Goal: Task Accomplishment & Management: Complete application form

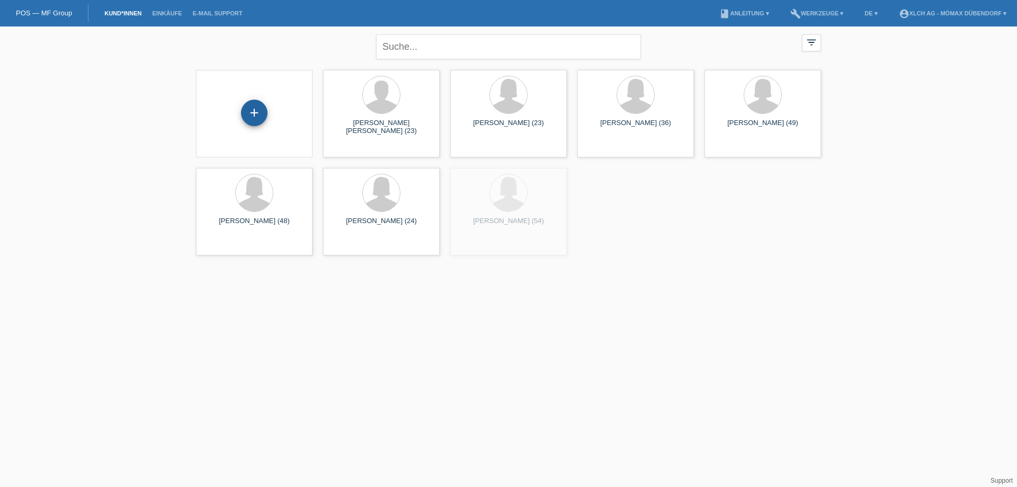
click at [252, 104] on div "+" at bounding box center [254, 113] width 26 height 26
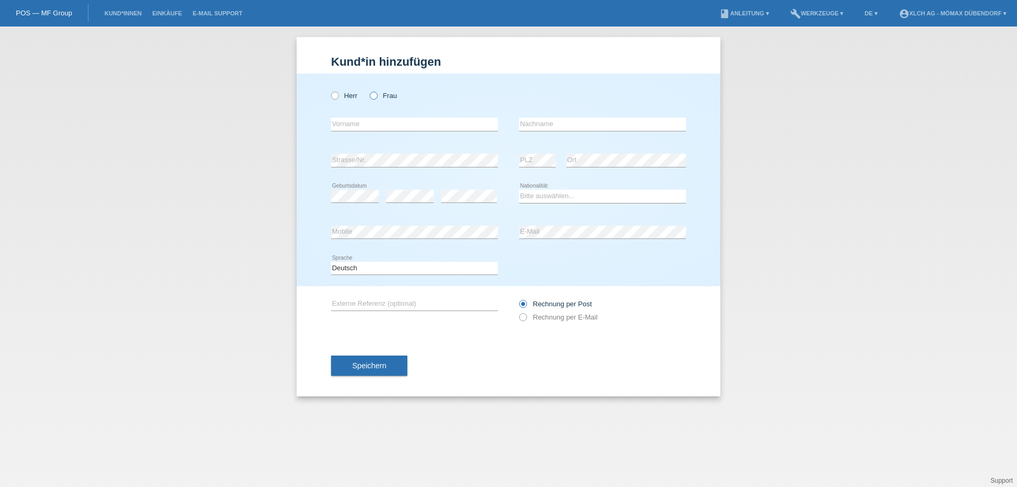
drag, startPoint x: 376, startPoint y: 95, endPoint x: 400, endPoint y: 125, distance: 38.8
click at [368, 90] on icon at bounding box center [368, 90] width 0 height 0
click at [375, 95] on input "Frau" at bounding box center [373, 95] width 7 height 7
radio input "true"
click at [351, 128] on input "text" at bounding box center [414, 124] width 167 height 13
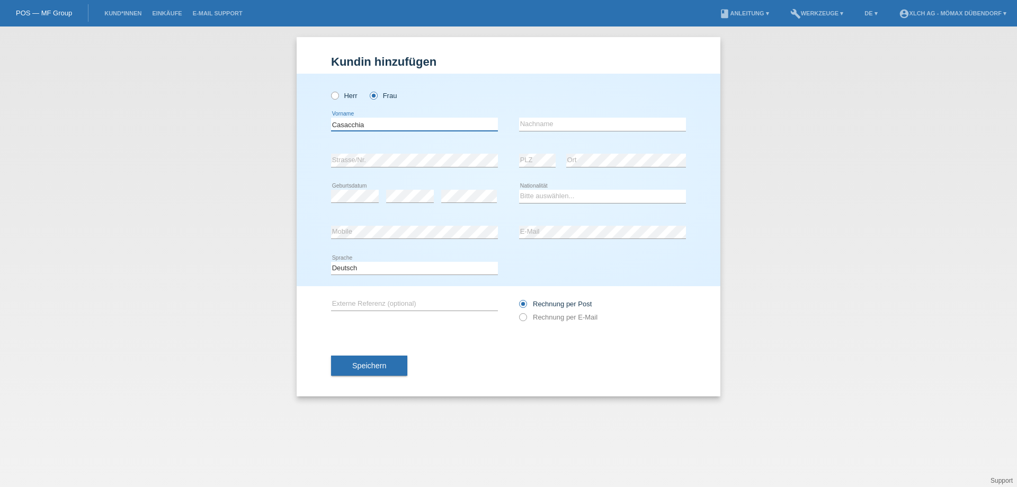
type input "Casacchia"
drag, startPoint x: 409, startPoint y: 121, endPoint x: 262, endPoint y: 122, distance: 147.3
click at [262, 122] on div "Kund*in hinzufügen Kunde hinzufügen Kundin hinzufügen Herr Frau Casacchia error…" at bounding box center [508, 256] width 1017 height 460
click at [561, 127] on input "text" at bounding box center [602, 124] width 167 height 13
paste input "Casacchia"
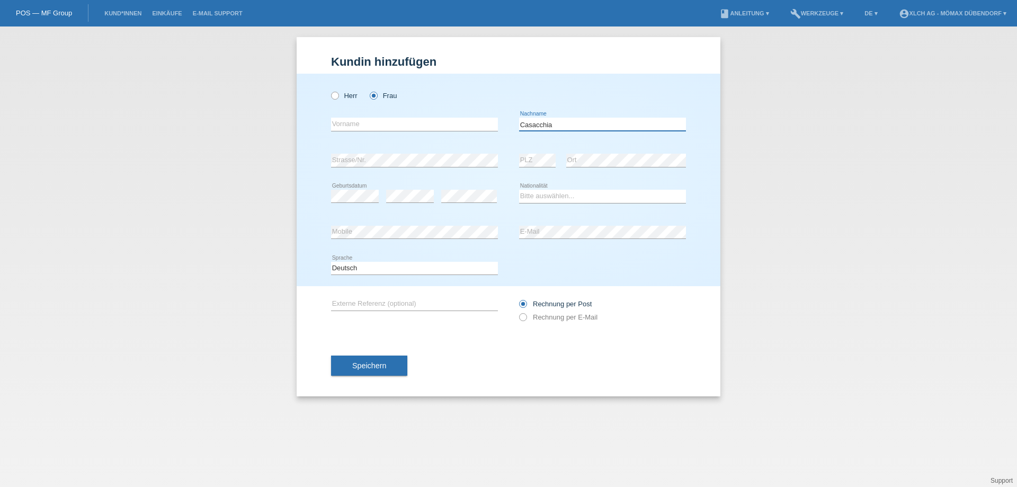
type input "Casacchia"
click at [403, 125] on input "text" at bounding box center [414, 124] width 167 height 13
type input "[PERSON_NAME]"
click at [339, 95] on label "Herr" at bounding box center [344, 96] width 26 height 8
click at [338, 95] on input "Herr" at bounding box center [334, 95] width 7 height 7
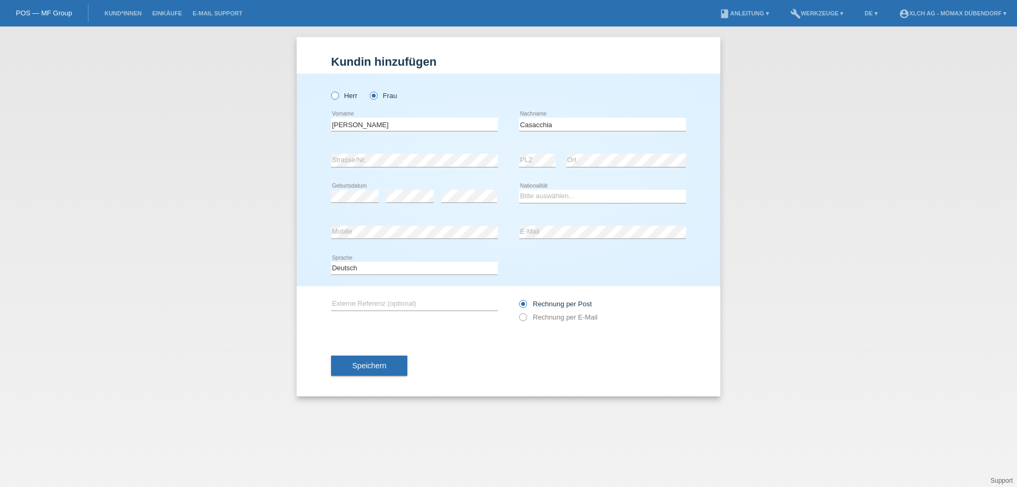
radio input "true"
click at [522, 192] on select "Bitte auswählen... Schweiz Deutschland Liechtenstein Österreich ------------ Af…" at bounding box center [602, 196] width 167 height 13
select select "IT"
click at [519, 190] on select "Bitte auswählen... Schweiz Deutschland Liechtenstein Österreich ------------ Af…" at bounding box center [602, 196] width 167 height 13
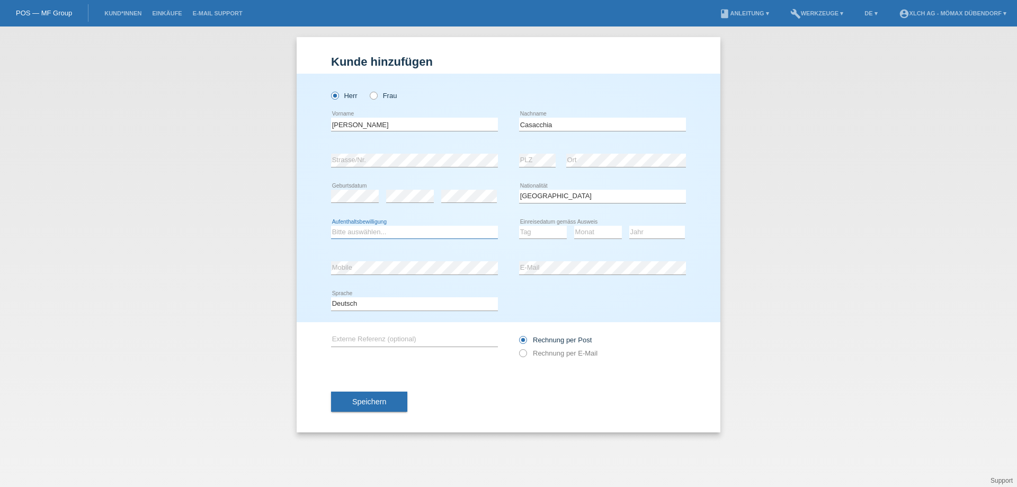
click at [396, 226] on select "Bitte auswählen... C B B - Flüchtlingsstatus Andere" at bounding box center [414, 232] width 167 height 13
select select "C"
click at [331, 226] on select "Bitte auswählen... C B B - Flüchtlingsstatus Andere" at bounding box center [414, 232] width 167 height 13
click at [549, 233] on select "Tag 01 02 03 04 05 06 07 08 09 10 11" at bounding box center [543, 232] width 48 height 13
click at [614, 200] on select "Bitte auswählen... Schweiz Deutschland Liechtenstein Österreich ------------ Af…" at bounding box center [602, 196] width 167 height 13
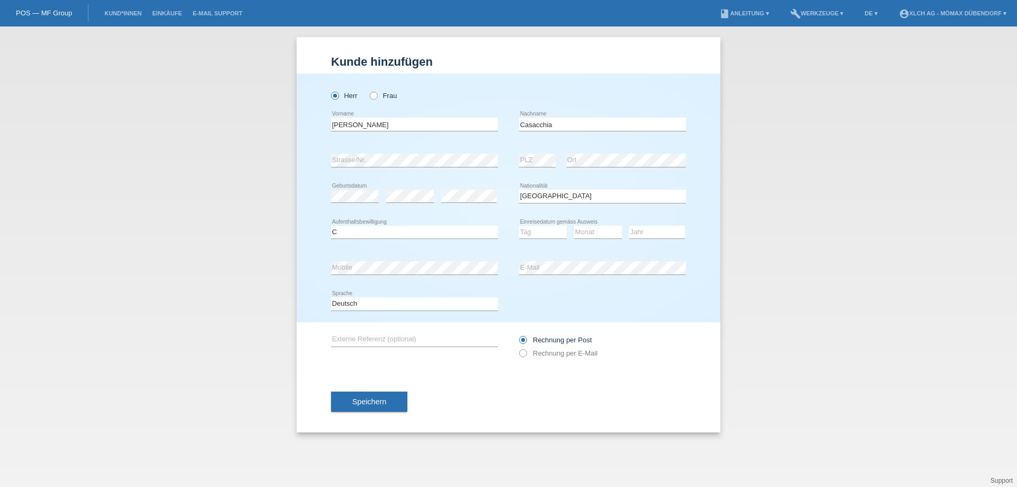
click at [593, 175] on div "error Ort" at bounding box center [626, 161] width 120 height 36
click at [548, 228] on select "Tag 01 02 03 04 05 06 07 08 09 10 11" at bounding box center [543, 232] width 48 height 13
select select "16"
click at [519, 226] on select "Tag 01 02 03 04 05 06 07 08 09 10 11" at bounding box center [543, 232] width 48 height 13
select select "02"
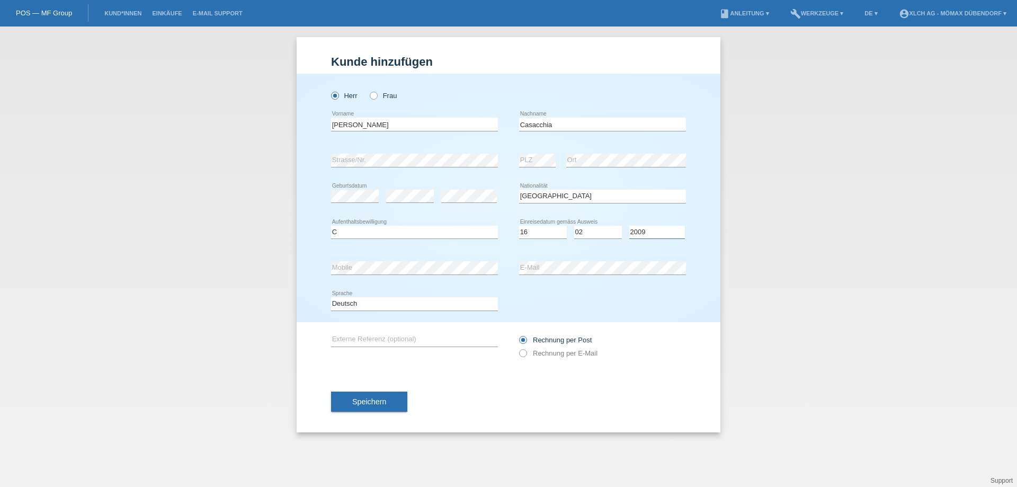
select select "2008"
click at [384, 128] on input "Alfonso" at bounding box center [414, 124] width 167 height 13
type input "Alfonso Antonio"
click at [592, 305] on div "Deutsch Français Italiano English error Sprache" at bounding box center [508, 304] width 355 height 36
click at [369, 405] on span "Speichern" at bounding box center [369, 401] width 34 height 8
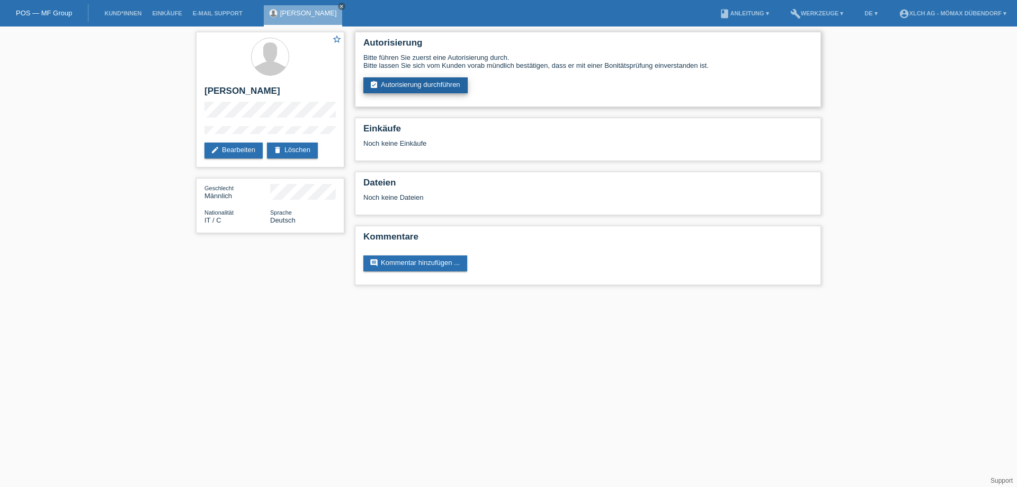
click at [425, 82] on link "assignment_turned_in Autorisierung durchführen" at bounding box center [415, 85] width 104 height 16
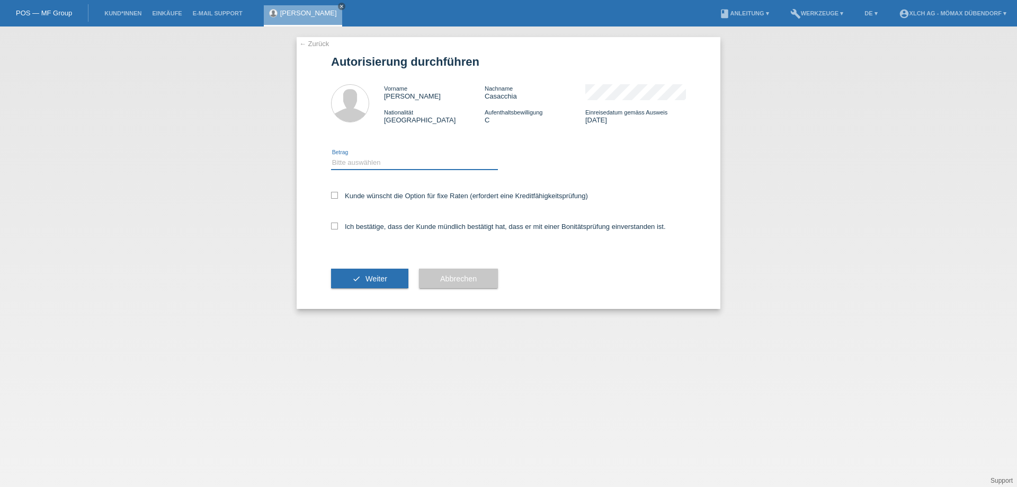
click at [378, 158] on select "Bitte auswählen CHF 1.00 - CHF 499.00 CHF 500.00 - CHF 1'999.00 CHF 2'000.00 - …" at bounding box center [414, 162] width 167 height 13
select select "3"
click at [331, 156] on select "Bitte auswählen CHF 1.00 - CHF 499.00 CHF 500.00 - CHF 1'999.00 CHF 2'000.00 - …" at bounding box center [414, 162] width 167 height 13
click at [338, 226] on icon at bounding box center [334, 226] width 7 height 7
click at [338, 226] on input "Ich bestätige, dass der Kunde mündlich bestätigt hat, dass er mit einer Bonität…" at bounding box center [334, 226] width 7 height 7
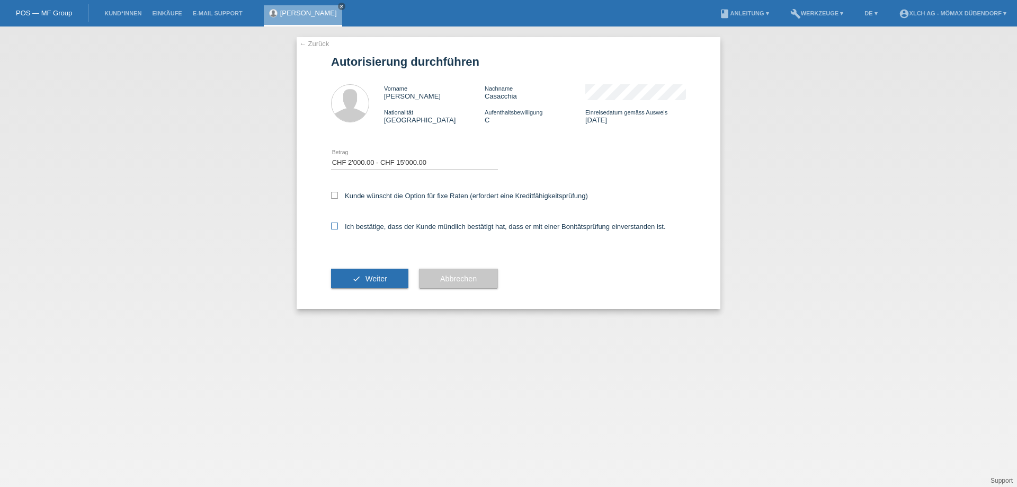
checkbox input "true"
click at [342, 196] on label "Kunde wünscht die Option für fixe Raten (erfordert eine Kreditfähigkeitsprüfung)" at bounding box center [459, 196] width 257 height 8
click at [338, 196] on input "Kunde wünscht die Option für fixe Raten (erfordert eine Kreditfähigkeitsprüfung)" at bounding box center [334, 195] width 7 height 7
checkbox input "true"
drag, startPoint x: 353, startPoint y: 277, endPoint x: 358, endPoint y: 276, distance: 5.4
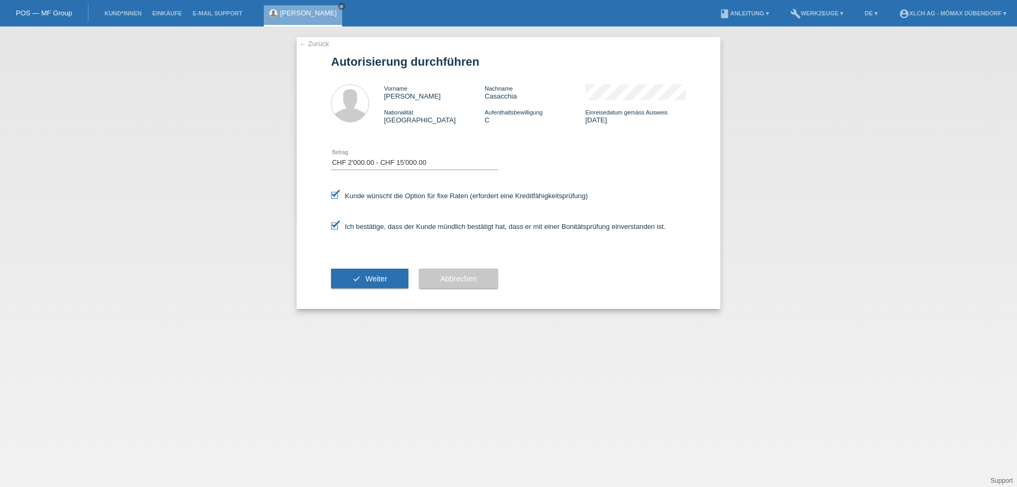
click at [356, 277] on icon "check" at bounding box center [356, 278] width 8 height 8
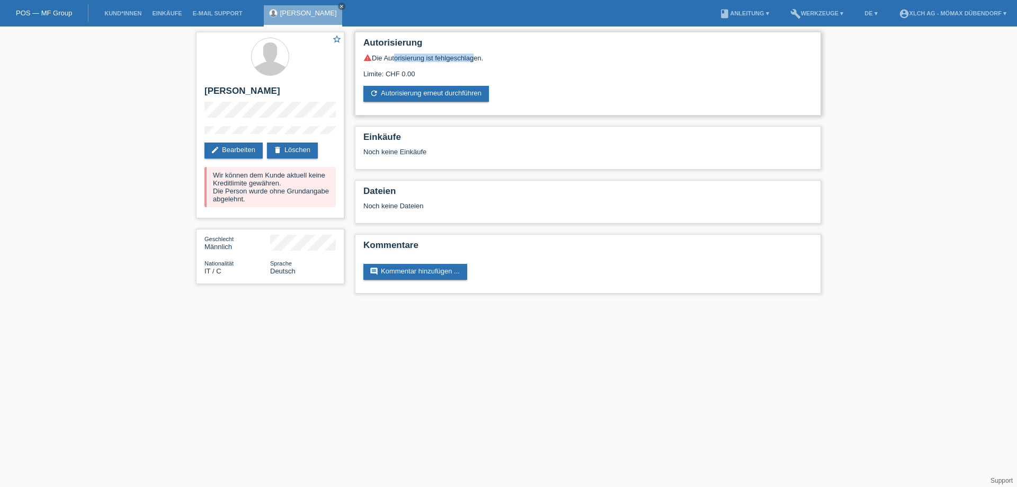
drag, startPoint x: 394, startPoint y: 57, endPoint x: 470, endPoint y: 57, distance: 76.8
click at [470, 57] on div "warning Die Autorisierung ist fehlgeschlagen." at bounding box center [587, 58] width 449 height 8
drag, startPoint x: 229, startPoint y: 176, endPoint x: 326, endPoint y: 189, distance: 97.9
click at [326, 189] on div "Wir können dem Kunde aktuell keine Kreditlimite gewähren. Die Person wurde ohne…" at bounding box center [270, 187] width 131 height 40
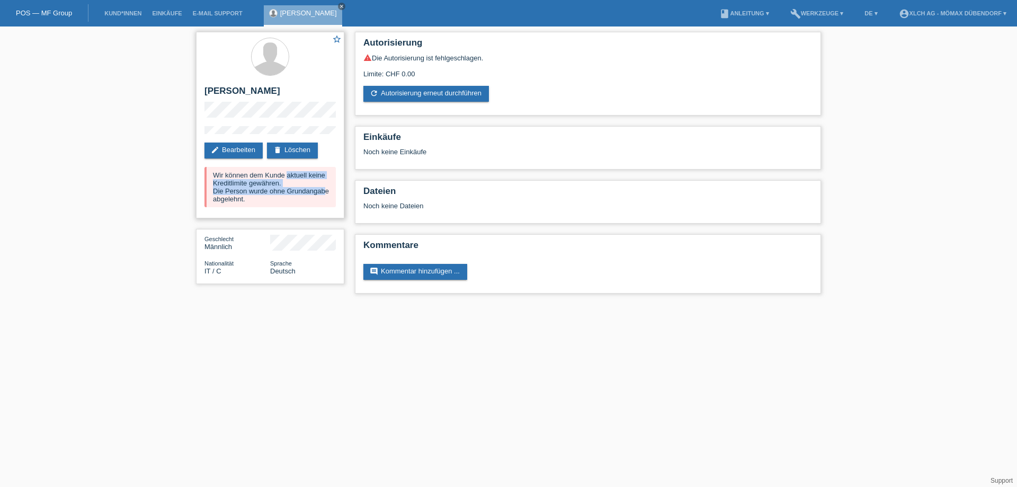
click at [325, 189] on div "Wir können dem Kunde aktuell keine Kreditlimite gewähren. Die Person wurde ohne…" at bounding box center [270, 187] width 131 height 40
click at [232, 152] on link "edit Bearbeiten" at bounding box center [234, 151] width 58 height 16
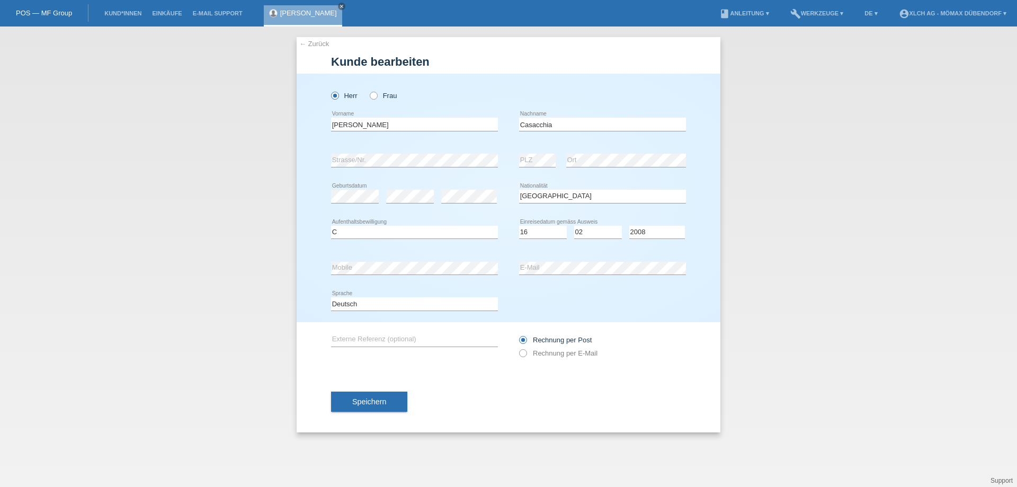
select select "IT"
select select "C"
select select "16"
select select "02"
select select "2008"
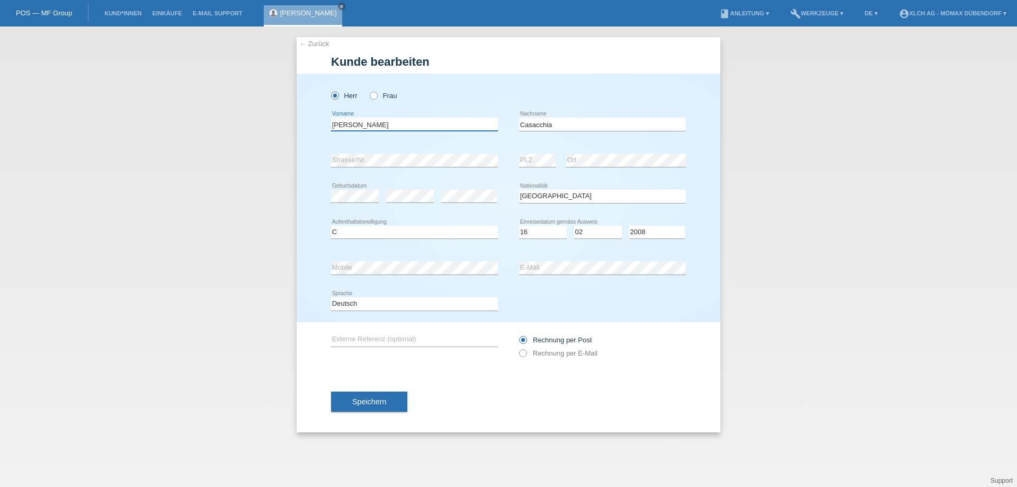
click at [384, 123] on input "Alfonso Antonio" at bounding box center [414, 124] width 167 height 13
type input "Alfonso"
click at [378, 408] on button "Speichern" at bounding box center [369, 402] width 76 height 20
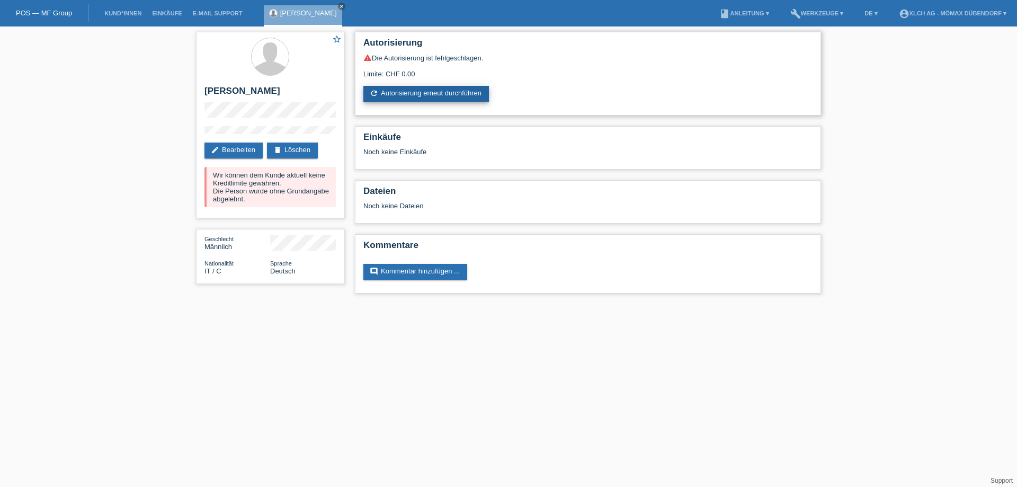
click at [402, 94] on link "refresh Autorisierung erneut durchführen" at bounding box center [426, 94] width 126 height 16
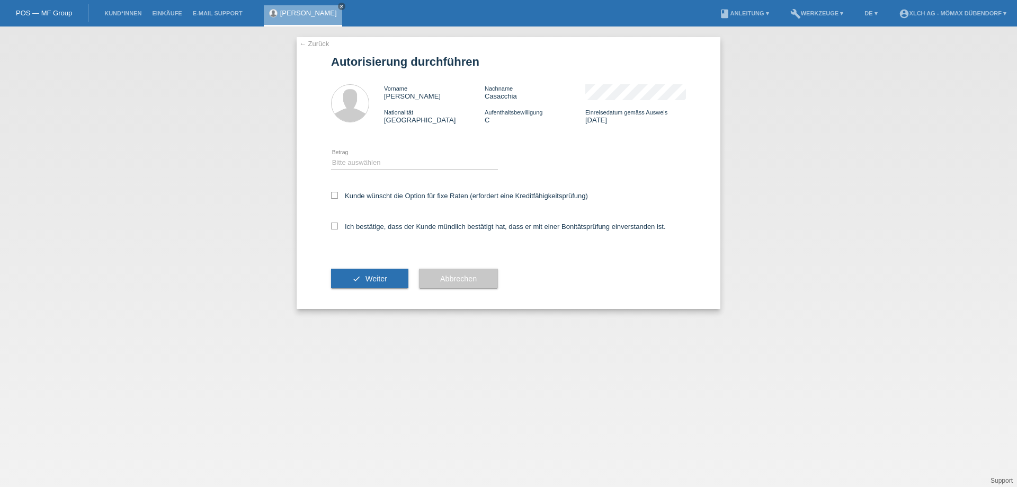
click at [390, 170] on icon at bounding box center [414, 170] width 167 height 1
click at [379, 162] on select "Bitte auswählen CHF 1.00 - CHF 499.00 CHF 500.00 - CHF 1'999.00 CHF 2'000.00 - …" at bounding box center [414, 162] width 167 height 13
select select "3"
click at [331, 156] on select "Bitte auswählen CHF 1.00 - CHF 499.00 CHF 500.00 - CHF 1'999.00 CHF 2'000.00 - …" at bounding box center [414, 162] width 167 height 13
click at [340, 197] on label "Kunde wünscht die Option für fixe Raten (erfordert eine Kreditfähigkeitsprüfung)" at bounding box center [459, 196] width 257 height 8
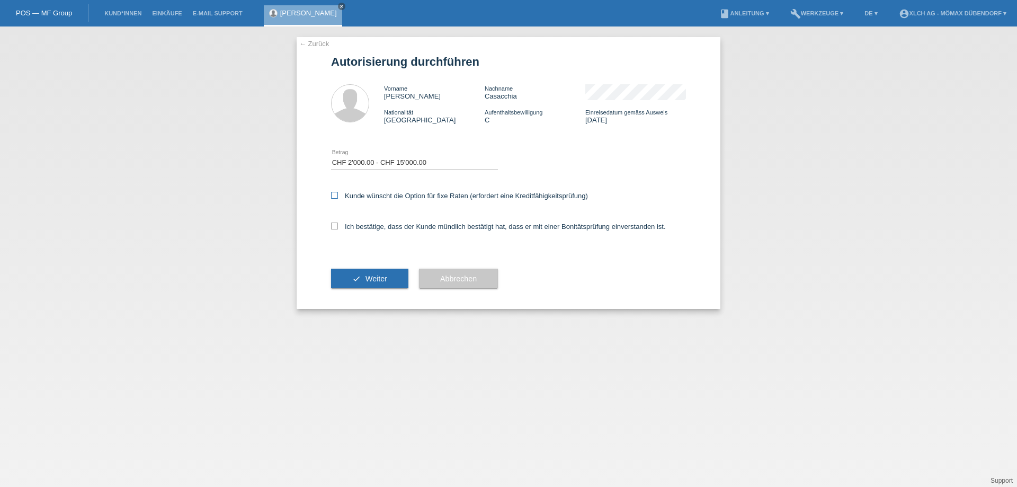
click at [338, 197] on input "Kunde wünscht die Option für fixe Raten (erfordert eine Kreditfähigkeitsprüfung)" at bounding box center [334, 195] width 7 height 7
checkbox input "true"
click at [337, 223] on icon at bounding box center [334, 226] width 7 height 7
click at [337, 223] on input "Ich bestätige, dass der Kunde mündlich bestätigt hat, dass er mit einer Bonität…" at bounding box center [334, 226] width 7 height 7
checkbox input "true"
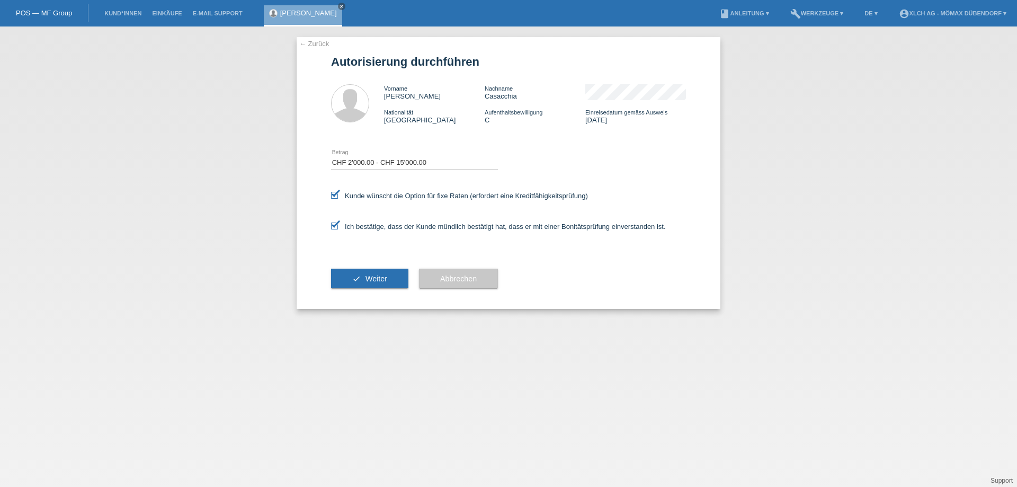
drag, startPoint x: 352, startPoint y: 272, endPoint x: 363, endPoint y: 274, distance: 11.8
click at [354, 276] on button "check Weiter" at bounding box center [369, 279] width 77 height 20
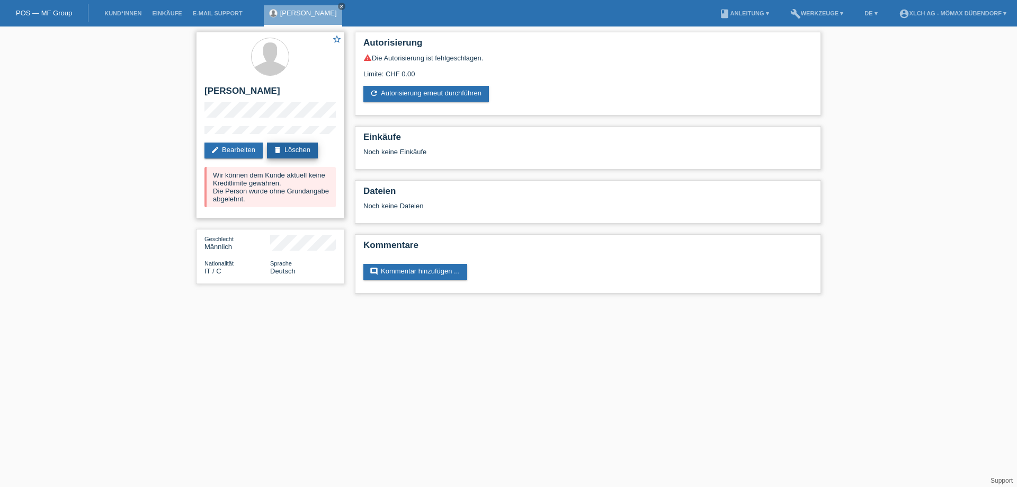
click at [289, 150] on link "delete Löschen" at bounding box center [292, 151] width 51 height 16
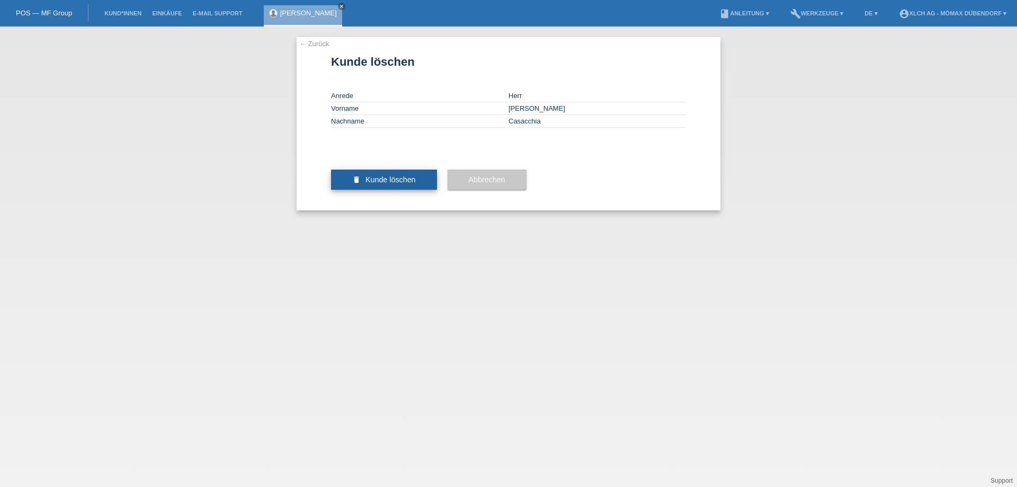
click at [396, 184] on span "Kunde löschen" at bounding box center [391, 179] width 50 height 8
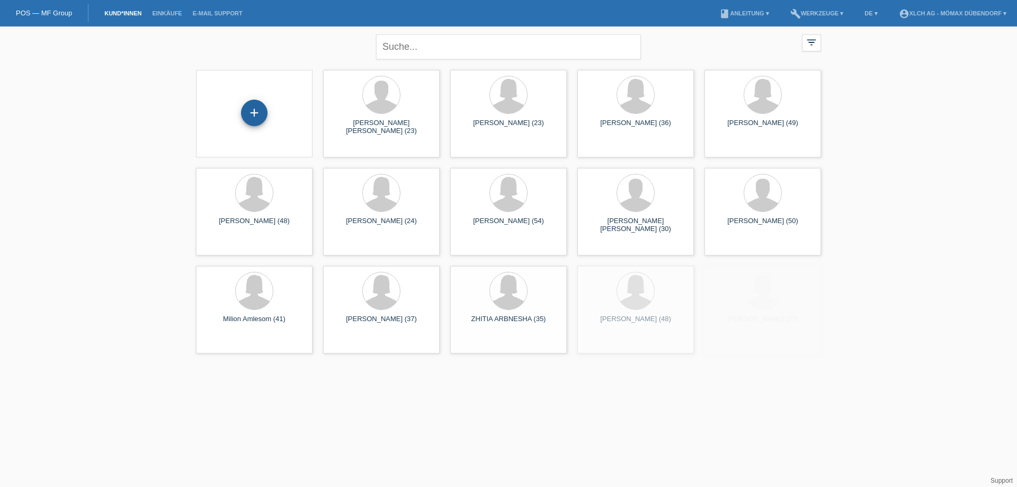
click at [250, 120] on div "+" at bounding box center [254, 113] width 26 height 26
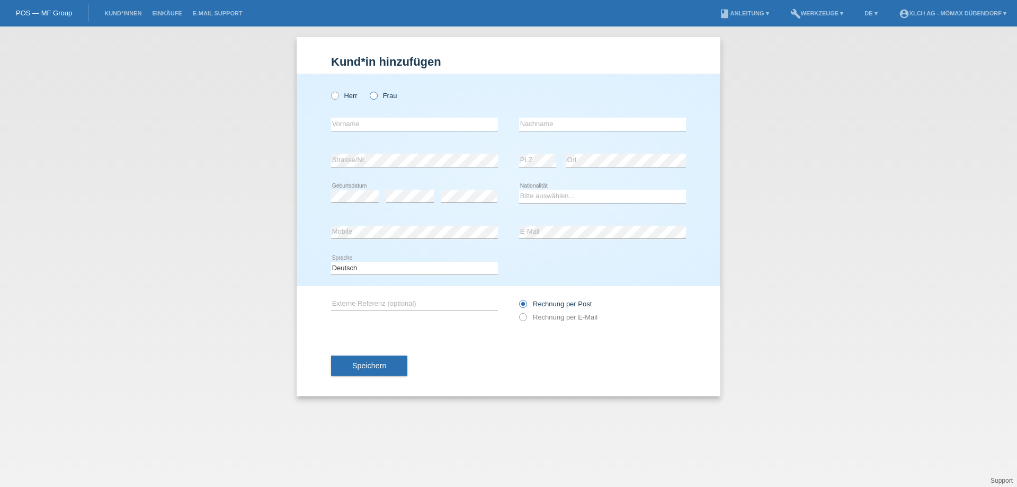
click at [368, 90] on icon at bounding box center [368, 90] width 0 height 0
click at [375, 96] on input "Frau" at bounding box center [373, 95] width 7 height 7
radio input "true"
click at [370, 125] on input "text" at bounding box center [414, 124] width 167 height 13
type input "[PERSON_NAME]"
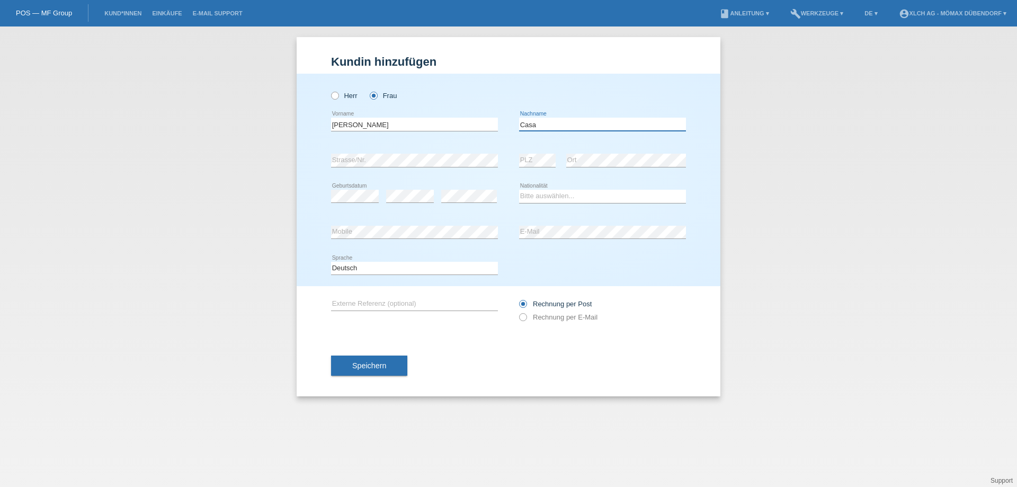
type input "Casacchia"
click at [406, 168] on div "error Strasse/Nr." at bounding box center [414, 161] width 167 height 36
click at [539, 199] on select "Bitte auswählen... Schweiz Deutschland Liechtenstein Österreich ------------ Af…" at bounding box center [602, 196] width 167 height 13
select select "IT"
click at [519, 190] on select "Bitte auswählen... Schweiz Deutschland Liechtenstein Österreich ------------ Af…" at bounding box center [602, 196] width 167 height 13
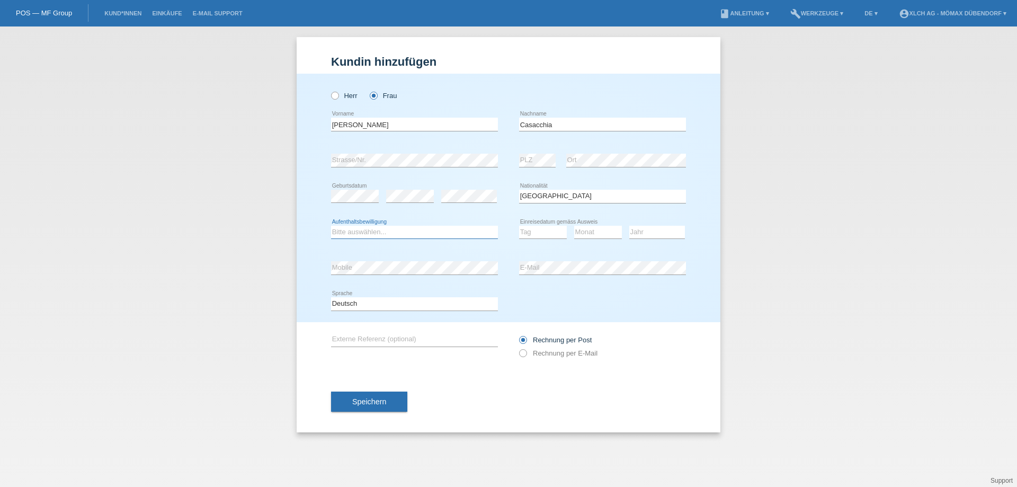
click at [375, 233] on select "Bitte auswählen... C B B - Flüchtlingsstatus Andere" at bounding box center [414, 232] width 167 height 13
select select "C"
click at [331, 226] on select "Bitte auswählen... C B B - Flüchtlingsstatus Andere" at bounding box center [414, 232] width 167 height 13
click at [550, 233] on select "Tag 01 02 03 04 05 06 07 08 09 10 11" at bounding box center [543, 232] width 48 height 13
select select "16"
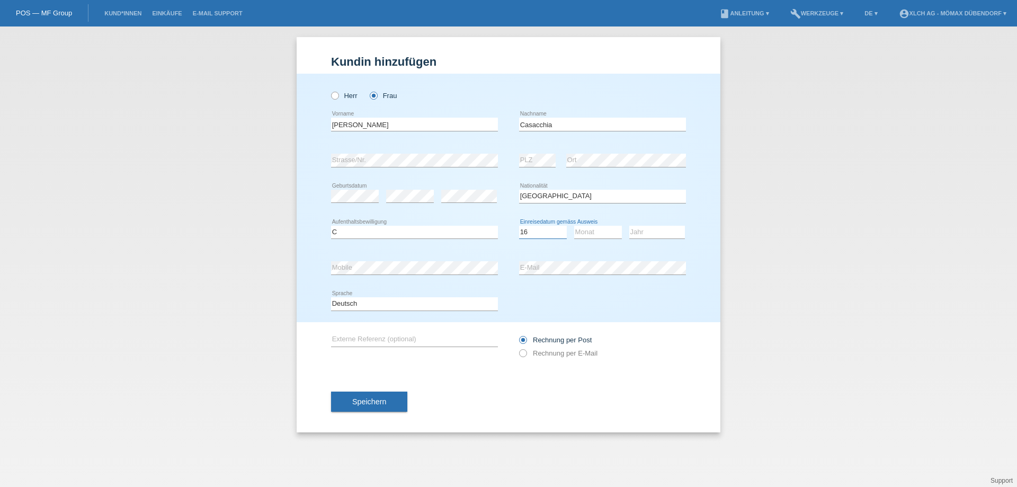
click at [519, 226] on select "Tag 01 02 03 04 05 06 07 08 09 10 11" at bounding box center [543, 232] width 48 height 13
select select "02"
click at [654, 226] on select "Jahr 2025 2024 2023 2022 2021 2020 2019 2018 2017 2016 2015 2014 2013 2012 2011…" at bounding box center [657, 232] width 56 height 13
select select "2008"
click at [629, 226] on select "Jahr 2025 2024 2023 2022 2021 2020 2019 2018 2017 2016 2015 2014 2013 2012 2011…" at bounding box center [657, 232] width 56 height 13
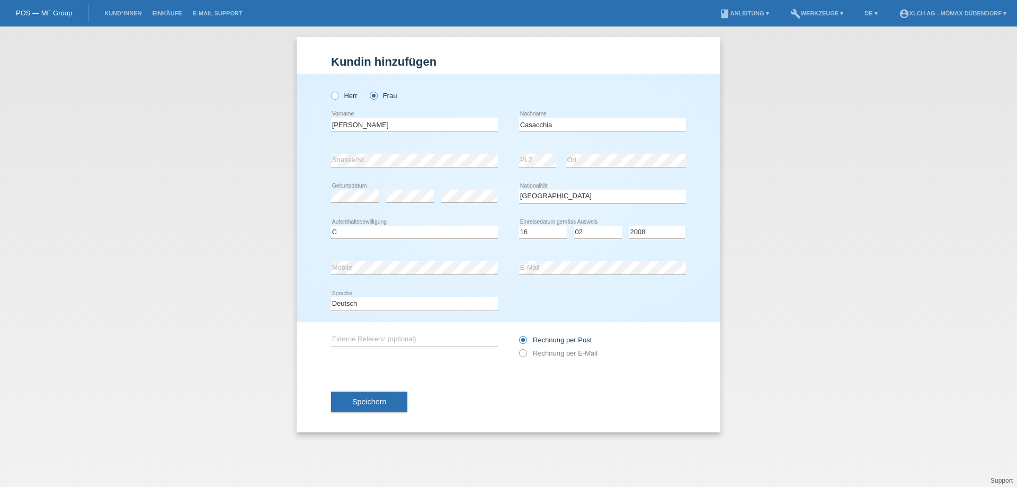
click at [374, 261] on div "error Mobile" at bounding box center [414, 268] width 167 height 36
click at [385, 398] on span "Speichern" at bounding box center [369, 401] width 34 height 8
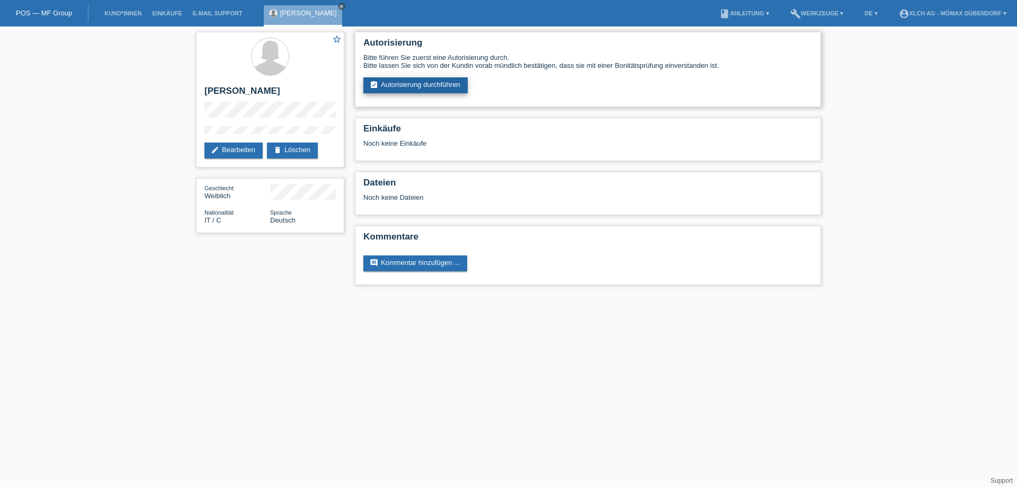
click at [393, 80] on link "assignment_turned_in Autorisierung durchführen" at bounding box center [415, 85] width 104 height 16
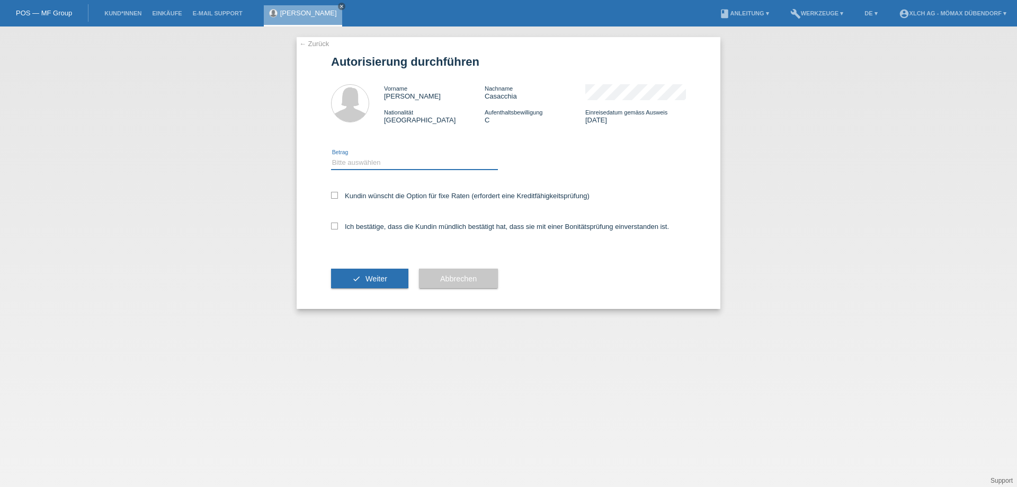
click at [355, 159] on select "Bitte auswählen CHF 1.00 - CHF 499.00 CHF 500.00 - CHF 1'999.00 CHF 2'000.00 - …" at bounding box center [414, 162] width 167 height 13
select select "3"
click at [331, 156] on select "Bitte auswählen CHF 1.00 - CHF 499.00 CHF 500.00 - CHF 1'999.00 CHF 2'000.00 - …" at bounding box center [414, 162] width 167 height 13
drag, startPoint x: 338, startPoint y: 193, endPoint x: 334, endPoint y: 225, distance: 32.0
click at [336, 193] on label "Kundin wünscht die Option für fixe Raten (erfordert eine Kreditfähigkeitsprüfun…" at bounding box center [460, 196] width 259 height 8
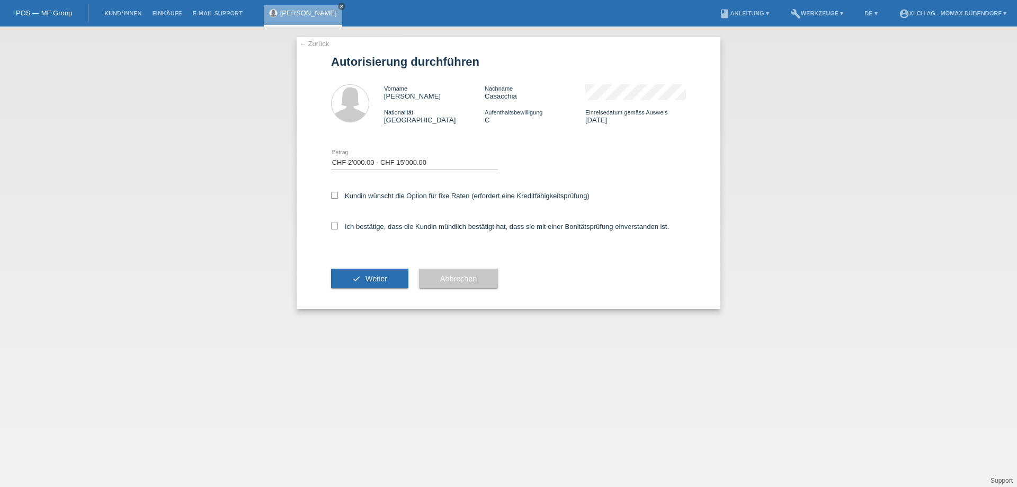
click at [337, 231] on div "Ich bestätige, dass die Kundin mündlich bestätigt hat, dass sie mit einer Bonit…" at bounding box center [508, 230] width 355 height 36
click at [335, 196] on icon at bounding box center [334, 195] width 7 height 7
click at [335, 196] on input "Kundin wünscht die Option für fixe Raten (erfordert eine Kreditfähigkeitsprüfun…" at bounding box center [334, 195] width 7 height 7
checkbox input "true"
click at [334, 228] on icon at bounding box center [334, 226] width 7 height 7
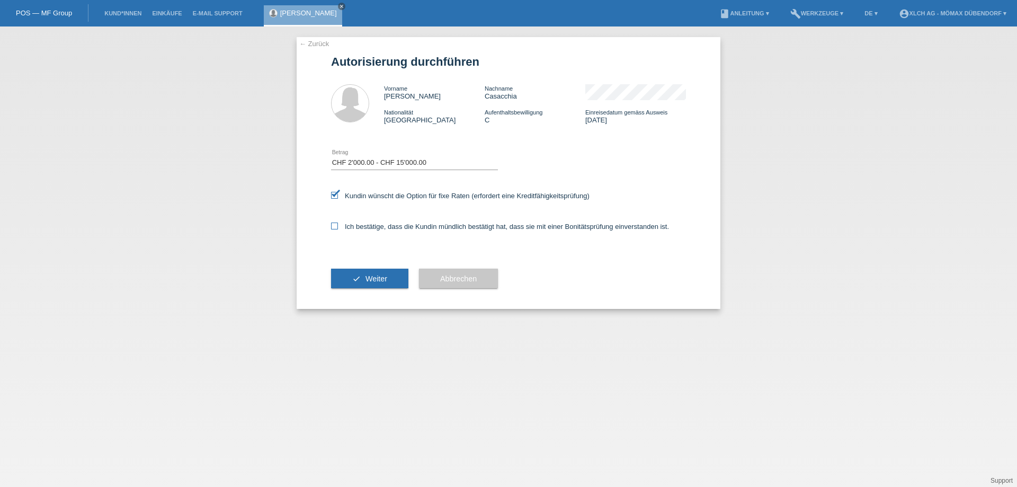
click at [334, 228] on input "Ich bestätige, dass die Kundin mündlich bestätigt hat, dass sie mit einer Bonit…" at bounding box center [334, 226] width 7 height 7
checkbox input "true"
drag, startPoint x: 353, startPoint y: 273, endPoint x: 359, endPoint y: 268, distance: 7.5
click at [354, 274] on button "check Weiter" at bounding box center [369, 279] width 77 height 20
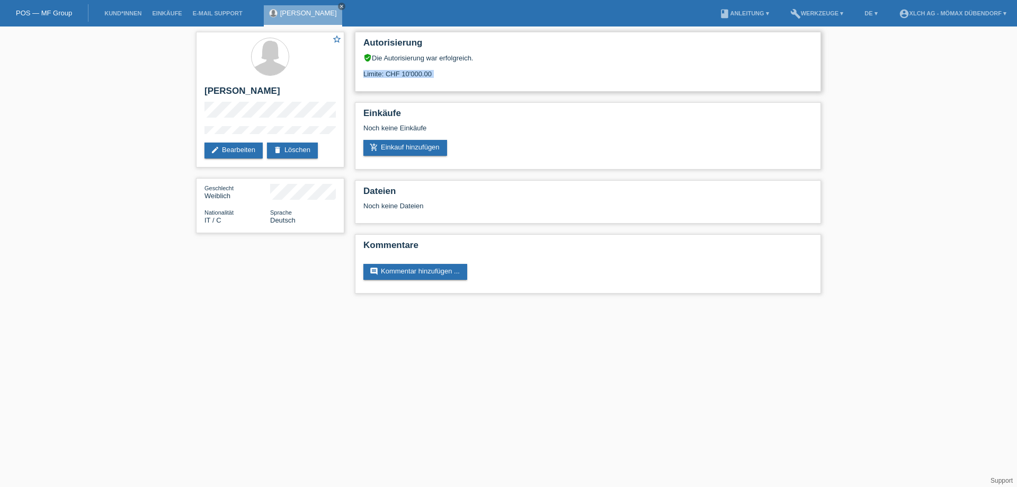
drag, startPoint x: 387, startPoint y: 81, endPoint x: 442, endPoint y: 77, distance: 55.2
click at [442, 77] on div "Autorisierung verified_user Die Autorisierung war erfolgreich. Limite: CHF 10'0…" at bounding box center [588, 62] width 466 height 60
click at [442, 77] on div "Limite: CHF 10'000.00" at bounding box center [587, 70] width 449 height 16
click at [430, 156] on div "Einkäufe Noch keine Einkäufe add_shopping_cart Einkauf hinzufügen" at bounding box center [588, 135] width 466 height 67
click at [429, 153] on link "add_shopping_cart Einkauf hinzufügen" at bounding box center [405, 148] width 84 height 16
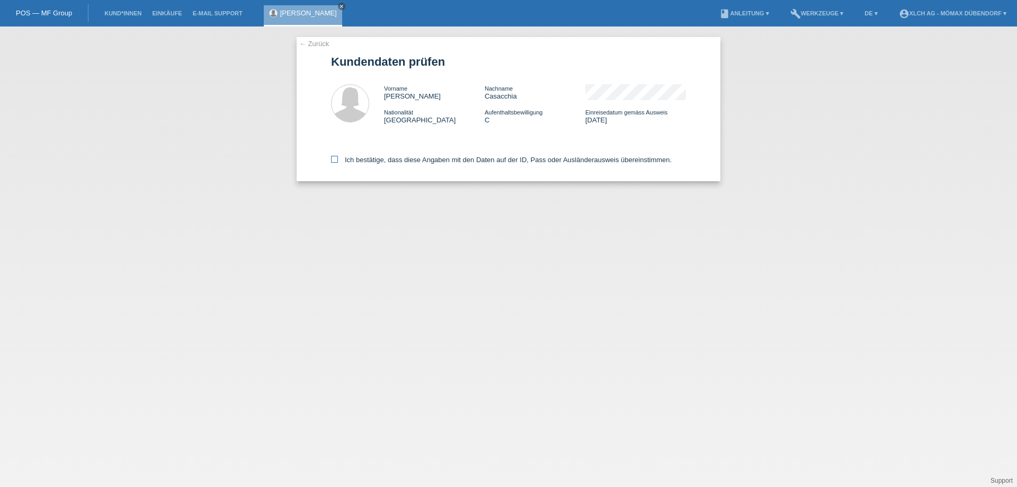
click at [335, 161] on icon at bounding box center [334, 159] width 7 height 7
click at [335, 161] on input "Ich bestätige, dass diese Angaben mit den Daten auf der ID, Pass oder Ausländer…" at bounding box center [334, 159] width 7 height 7
checkbox input "true"
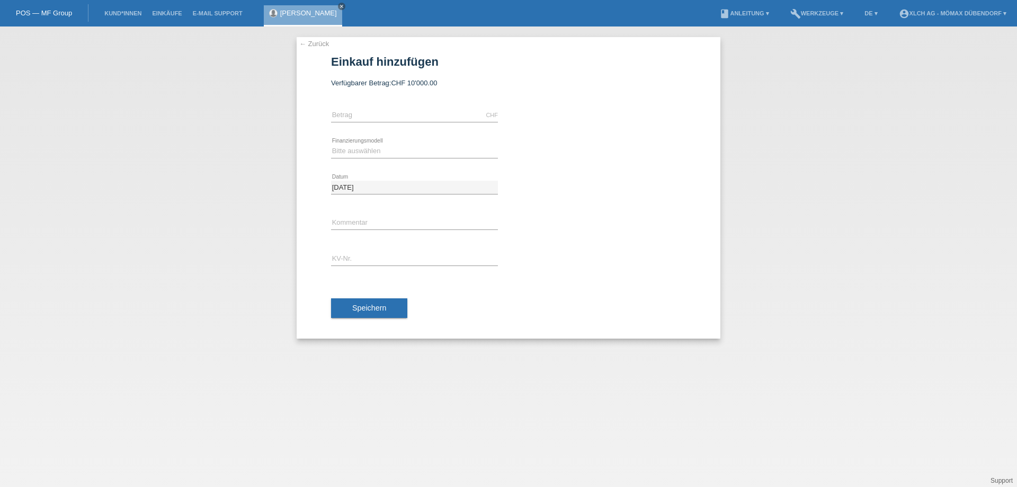
click at [371, 108] on div "CHF error Betrag" at bounding box center [414, 115] width 167 height 36
click at [375, 111] on input "text" at bounding box center [414, 115] width 167 height 13
click at [383, 116] on input "text" at bounding box center [414, 115] width 167 height 13
type input "3299.00"
drag, startPoint x: 388, startPoint y: 146, endPoint x: 388, endPoint y: 153, distance: 7.4
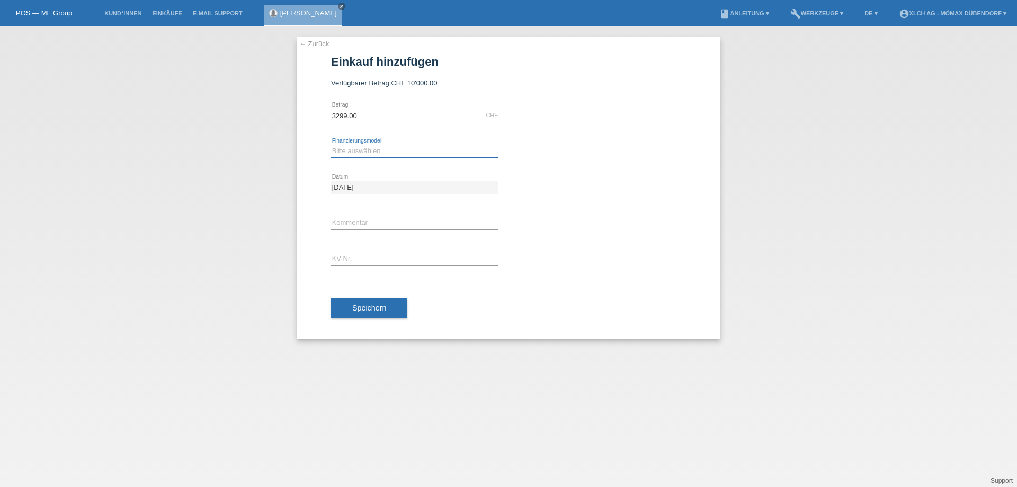
click at [388, 146] on select "Bitte auswählen Kauf auf Rechnung mit Teilzahlungsoption Fixe Raten - Zinsübern…" at bounding box center [414, 151] width 167 height 13
select select "113"
click at [331, 145] on select "Bitte auswählen Kauf auf Rechnung mit Teilzahlungsoption Fixe Raten - Zinsübern…" at bounding box center [414, 151] width 167 height 13
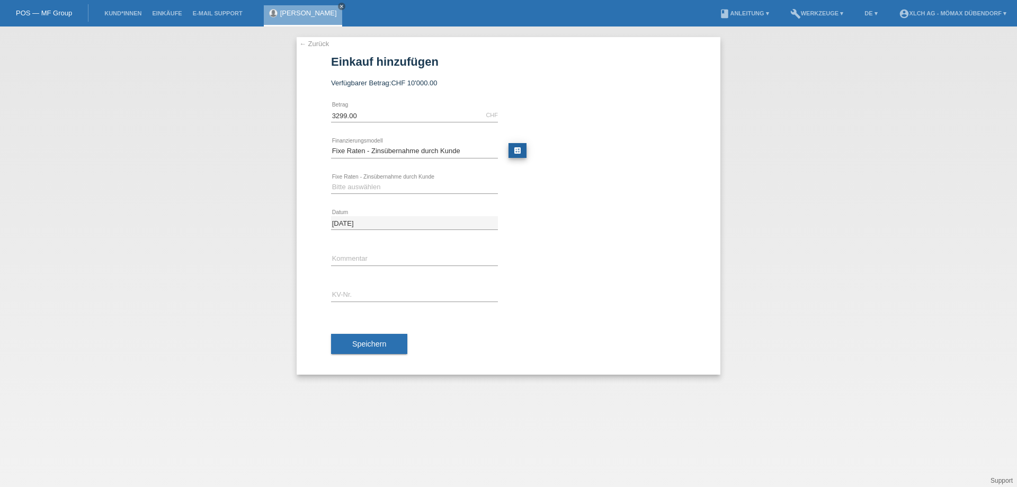
click at [520, 149] on link "calculate" at bounding box center [518, 150] width 18 height 15
type input "3299.00"
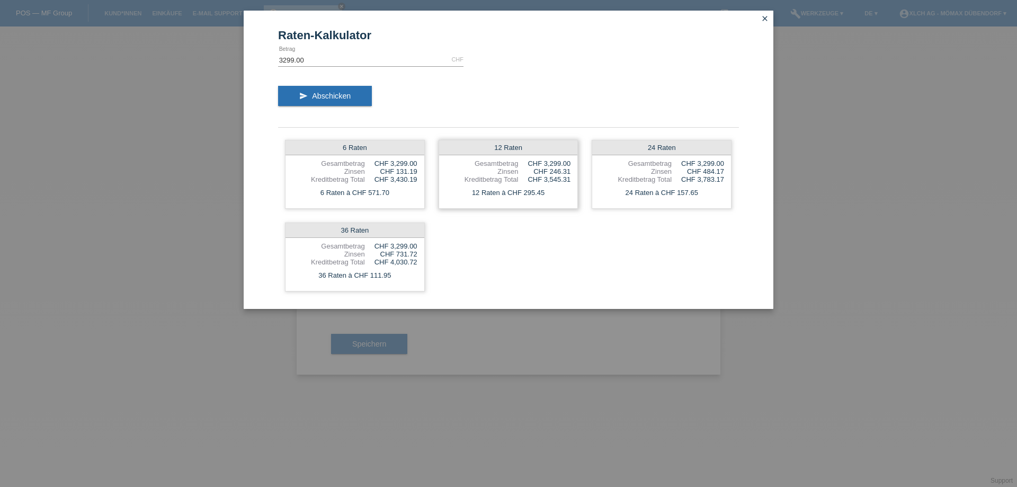
drag, startPoint x: 546, startPoint y: 194, endPoint x: 519, endPoint y: 192, distance: 27.1
click at [519, 192] on div "12 Raten à CHF 295.45" at bounding box center [508, 193] width 139 height 14
click at [531, 199] on div "12 Raten à CHF 295.45" at bounding box center [508, 193] width 139 height 14
drag, startPoint x: 519, startPoint y: 194, endPoint x: 551, endPoint y: 194, distance: 31.8
click at [551, 194] on div "12 Raten à CHF 295.45" at bounding box center [508, 193] width 139 height 14
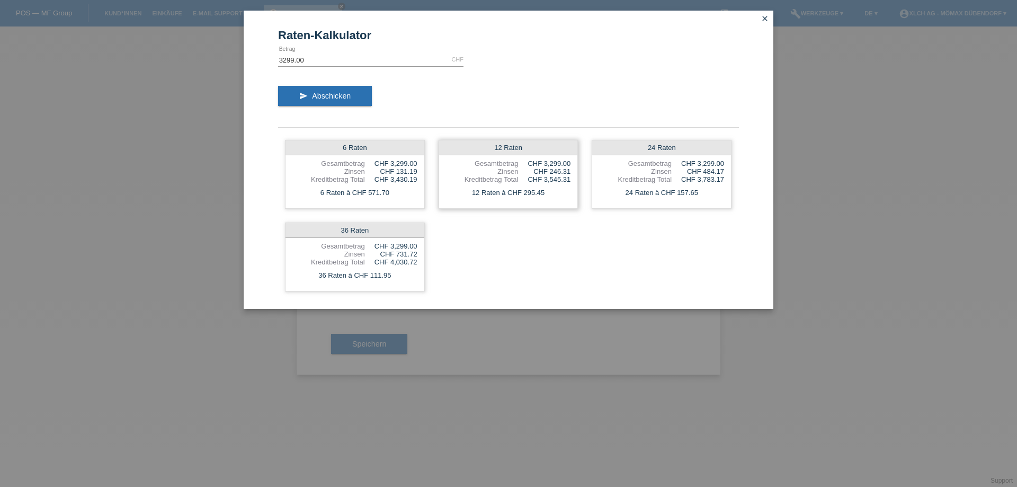
click at [551, 194] on div "12 Raten à CHF 295.45" at bounding box center [508, 193] width 139 height 14
drag, startPoint x: 549, startPoint y: 170, endPoint x: 570, endPoint y: 170, distance: 20.7
click at [570, 170] on div "CHF 246.31" at bounding box center [544, 171] width 52 height 8
drag, startPoint x: 567, startPoint y: 195, endPoint x: 516, endPoint y: 191, distance: 52.1
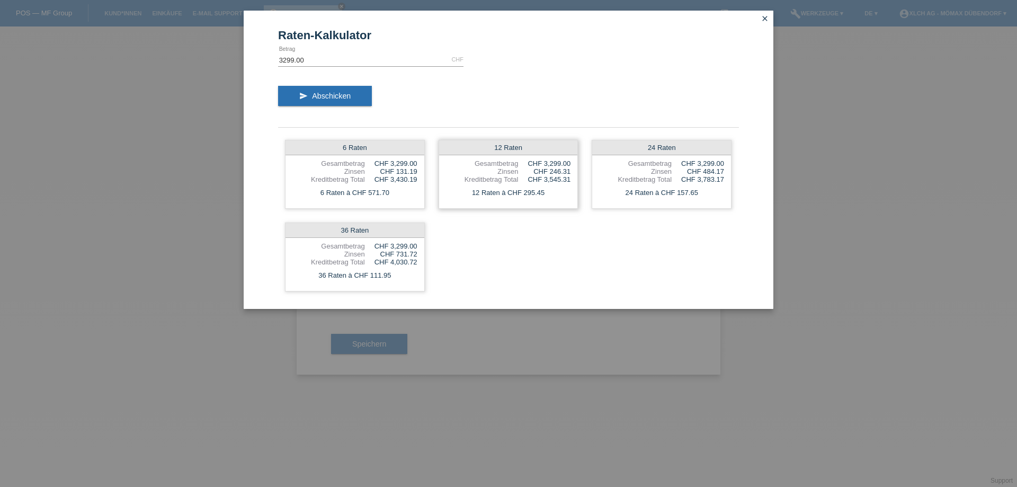
click at [516, 191] on div "12 Raten à CHF 295.45" at bounding box center [508, 193] width 139 height 14
click at [545, 213] on div "6 Raten Gesamtbetrag CHF 3,299.00 Zinsen CHF 131.19 Kreditbetrag Total CHF 3,43…" at bounding box center [508, 215] width 461 height 165
drag, startPoint x: 688, startPoint y: 188, endPoint x: 715, endPoint y: 187, distance: 27.0
click at [715, 187] on div "24 Raten à CHF 157.65" at bounding box center [661, 193] width 139 height 14
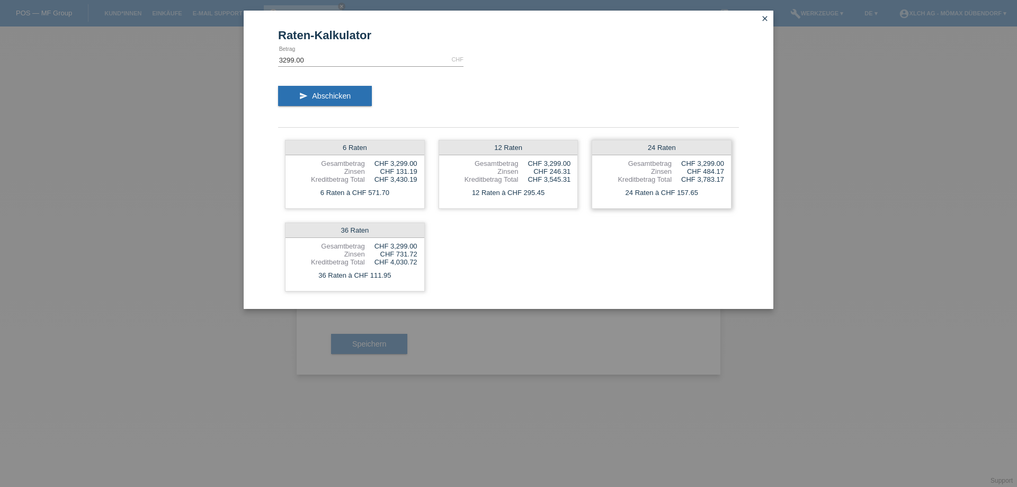
drag, startPoint x: 676, startPoint y: 191, endPoint x: 705, endPoint y: 188, distance: 28.8
click at [705, 188] on div "24 Raten à CHF 157.65" at bounding box center [661, 193] width 139 height 14
drag, startPoint x: 673, startPoint y: 193, endPoint x: 699, endPoint y: 193, distance: 26.0
click at [699, 193] on div "24 Raten à CHF 157.65" at bounding box center [661, 193] width 139 height 14
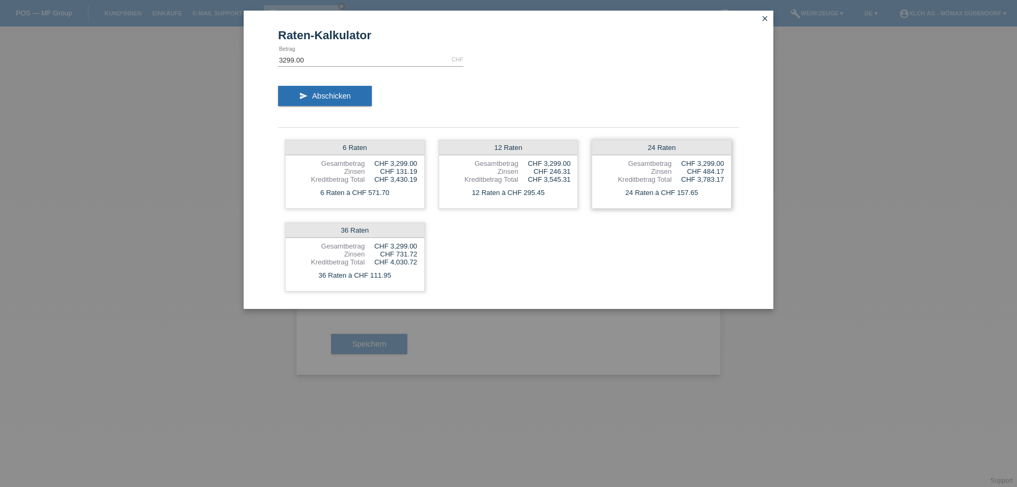
click at [699, 193] on div "24 Raten à CHF 157.65" at bounding box center [661, 193] width 139 height 14
drag, startPoint x: 700, startPoint y: 170, endPoint x: 724, endPoint y: 170, distance: 23.8
click at [724, 170] on div "CHF 484.17" at bounding box center [698, 171] width 52 height 8
drag, startPoint x: 390, startPoint y: 171, endPoint x: 436, endPoint y: 176, distance: 45.3
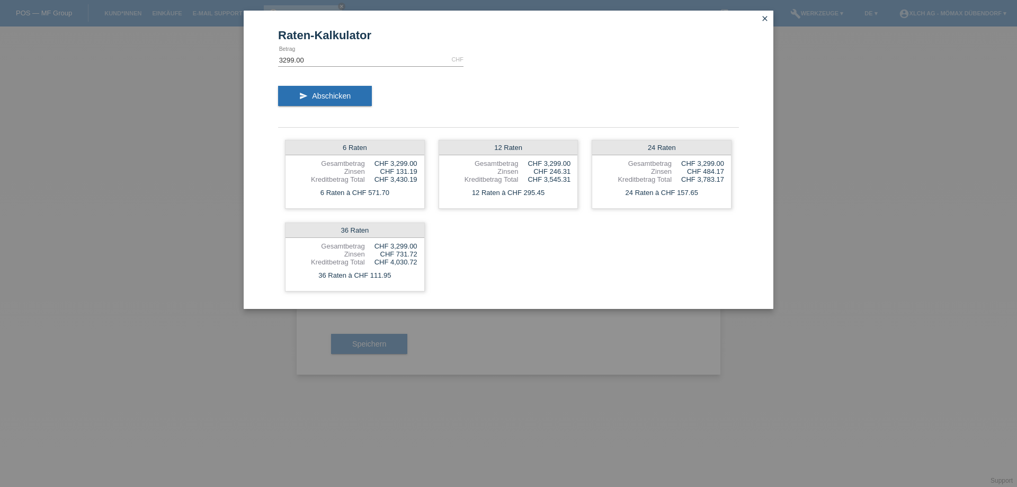
click at [436, 176] on div "6 Raten Gesamtbetrag CHF 3,299.00 Zinsen CHF 131.19 Kreditbetrag Total CHF 3,43…" at bounding box center [508, 215] width 461 height 165
drag, startPoint x: 438, startPoint y: 201, endPoint x: 517, endPoint y: 243, distance: 89.1
click at [438, 202] on div "6 Raten Gesamtbetrag CHF 3,299.00 Zinsen CHF 131.19 Kreditbetrag Total CHF 3,43…" at bounding box center [508, 215] width 461 height 165
drag, startPoint x: 520, startPoint y: 191, endPoint x: 557, endPoint y: 191, distance: 37.1
click at [557, 191] on div "12 Raten à CHF 295.45" at bounding box center [508, 193] width 139 height 14
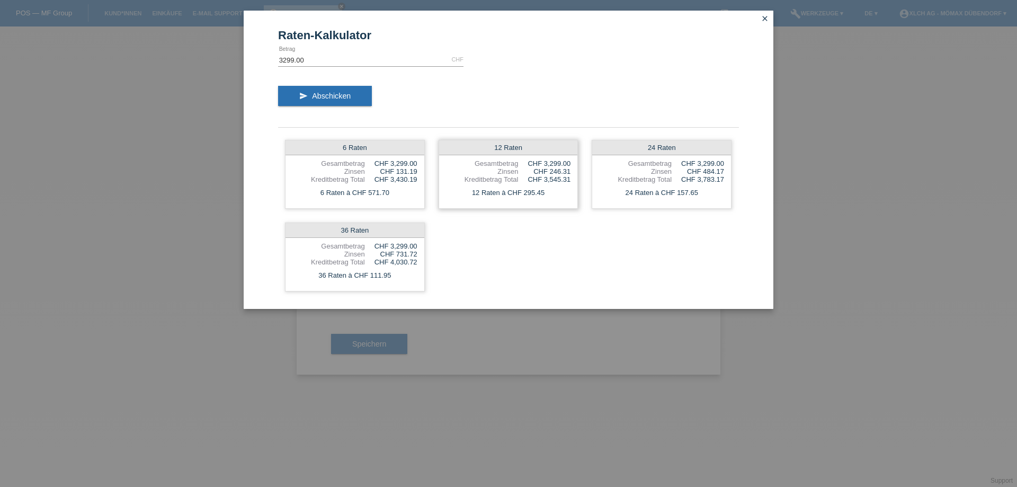
click at [557, 191] on div "12 Raten à CHF 295.45" at bounding box center [508, 193] width 139 height 14
drag, startPoint x: 523, startPoint y: 192, endPoint x: 556, endPoint y: 192, distance: 32.8
click at [556, 192] on div "12 Raten à CHF 295.45" at bounding box center [508, 193] width 139 height 14
click at [576, 183] on div "12 Raten Gesamtbetrag CHF 3,299.00 Zinsen CHF 246.31 Kreditbetrag Total CHF 3,5…" at bounding box center [509, 174] width 140 height 69
click at [763, 15] on icon "close" at bounding box center [765, 18] width 8 height 8
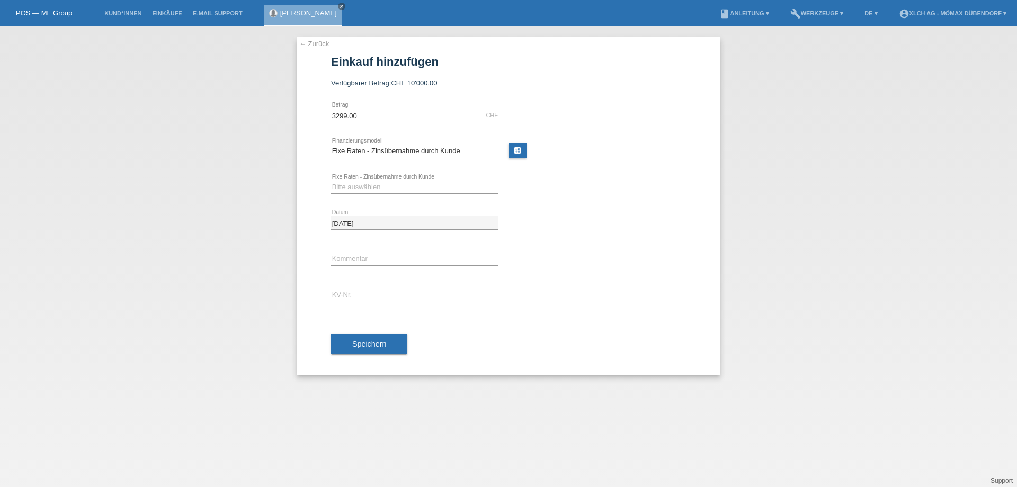
click at [326, 45] on link "← Zurück" at bounding box center [314, 44] width 30 height 8
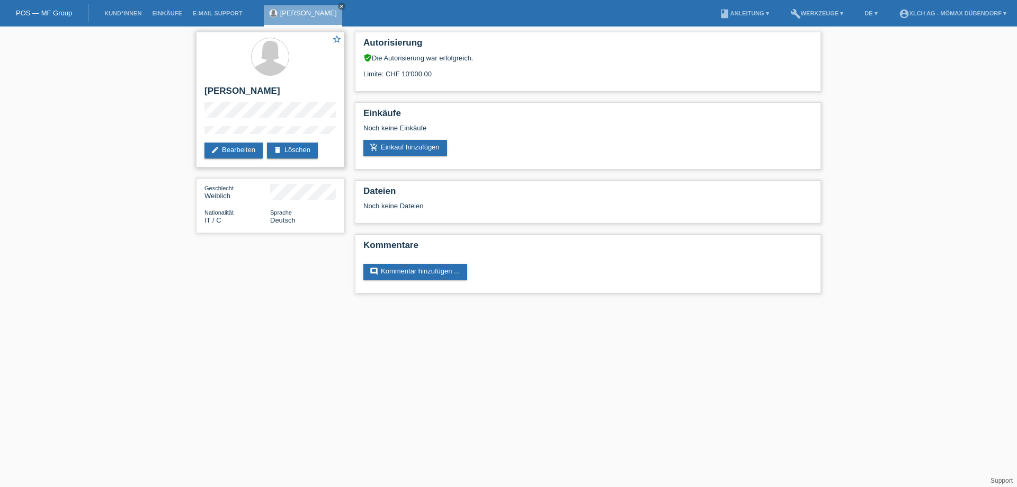
drag, startPoint x: 209, startPoint y: 90, endPoint x: 279, endPoint y: 91, distance: 70.0
click at [285, 91] on h2 "[PERSON_NAME]" at bounding box center [270, 94] width 131 height 16
click at [230, 91] on h2 "[PERSON_NAME]" at bounding box center [270, 94] width 131 height 16
drag, startPoint x: 207, startPoint y: 88, endPoint x: 283, endPoint y: 90, distance: 76.3
click at [283, 89] on h2 "[PERSON_NAME]" at bounding box center [270, 94] width 131 height 16
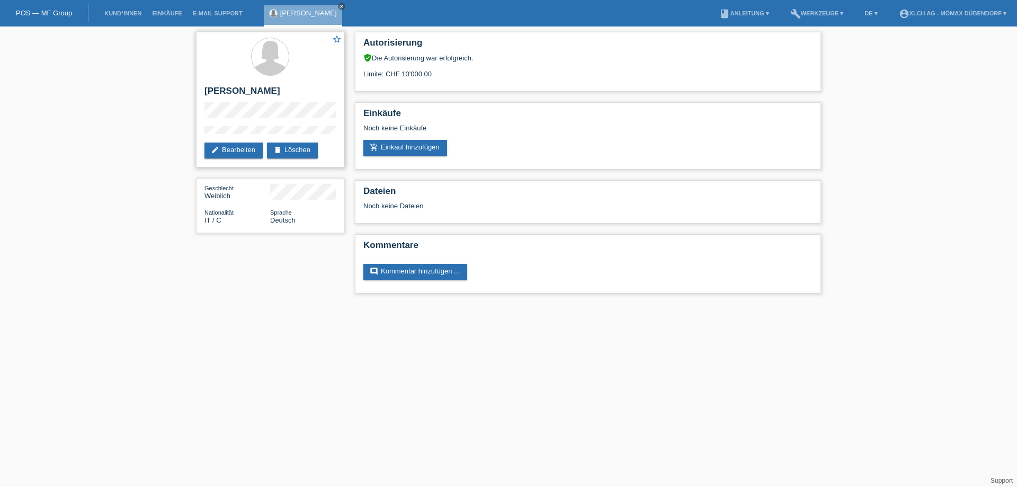
copy h2 "[PERSON_NAME]"
click at [338, 7] on link "close" at bounding box center [341, 6] width 7 height 7
